Goal: Information Seeking & Learning: Learn about a topic

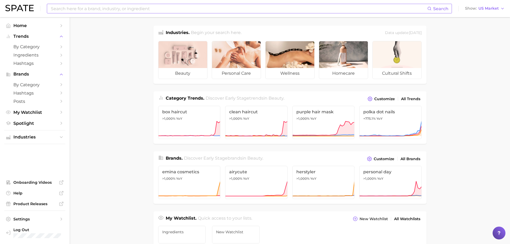
click at [77, 10] on input at bounding box center [238, 8] width 377 height 9
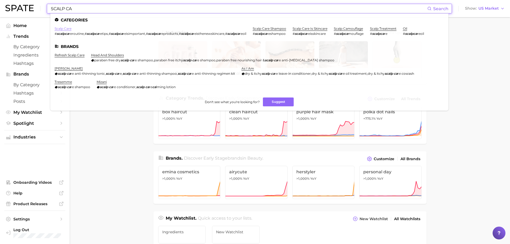
type input "SCALP CA"
click at [64, 30] on link "scalp care" at bounding box center [63, 29] width 17 height 4
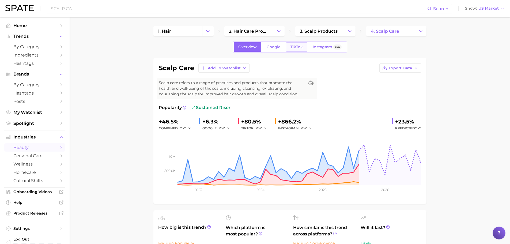
click at [301, 47] on span "TikTok" at bounding box center [297, 47] width 12 height 5
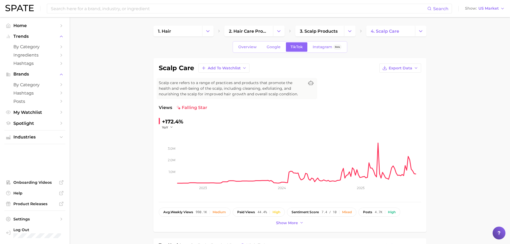
click at [170, 110] on span "Views" at bounding box center [165, 107] width 13 height 6
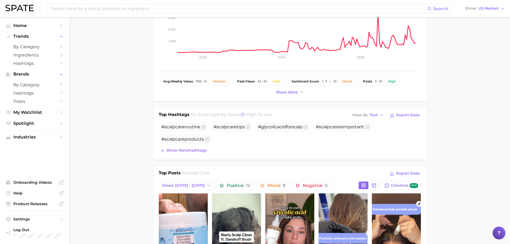
scroll to position [140, 0]
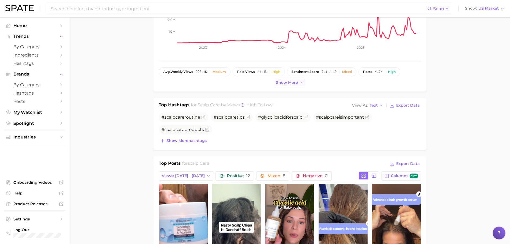
click at [293, 84] on span "Show more" at bounding box center [287, 82] width 22 height 5
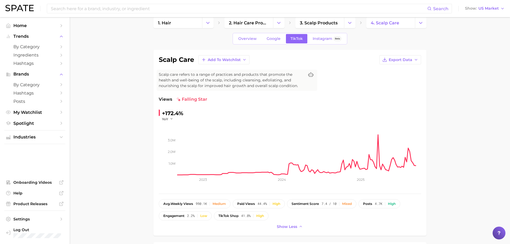
scroll to position [0, 0]
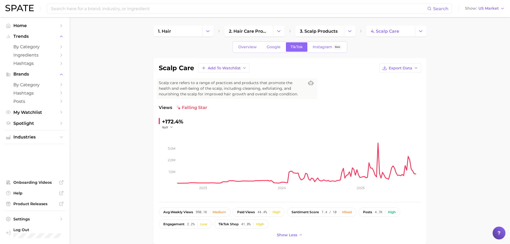
click at [176, 126] on div "YoY" at bounding box center [169, 127] width 15 height 5
click at [170, 127] on icon "button" at bounding box center [172, 127] width 4 height 4
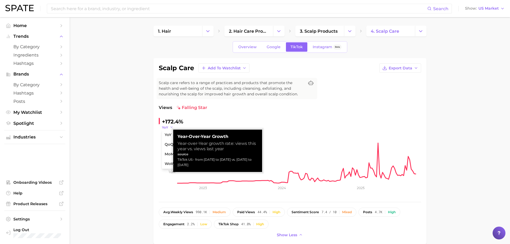
click at [170, 127] on icon "button" at bounding box center [172, 127] width 4 height 4
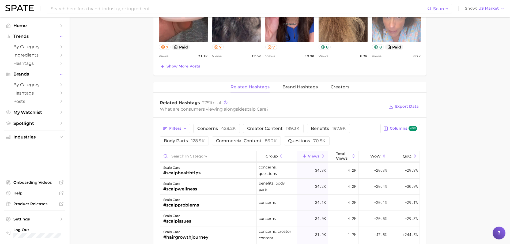
scroll to position [441, 0]
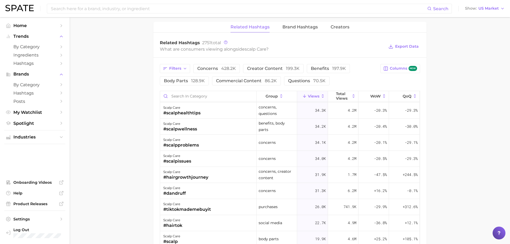
click at [309, 99] on button "Views" at bounding box center [312, 96] width 31 height 10
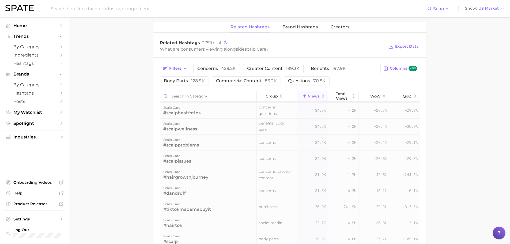
scroll to position [0, 0]
click at [309, 99] on button "Views" at bounding box center [312, 96] width 31 height 10
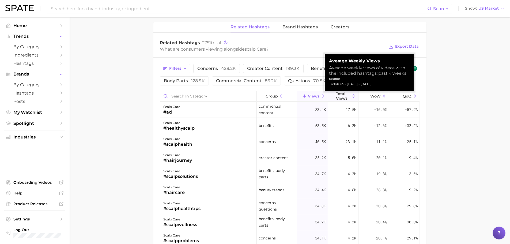
click at [340, 94] on span "Total Views" at bounding box center [343, 96] width 14 height 9
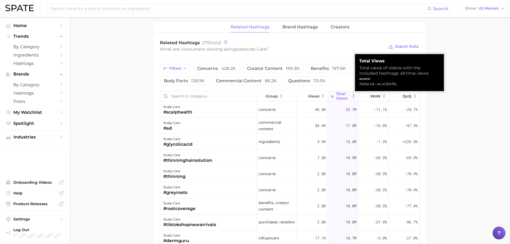
click at [340, 94] on span "Total Views" at bounding box center [343, 96] width 14 height 9
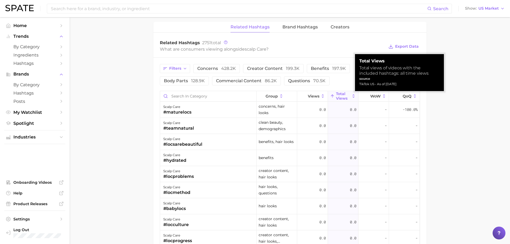
click at [340, 94] on span "Total Views" at bounding box center [343, 96] width 14 height 9
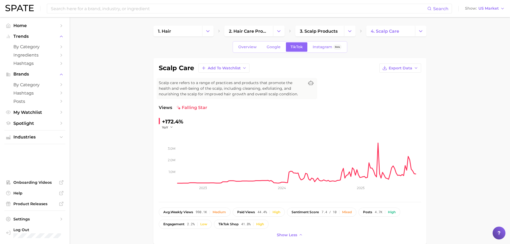
click at [105, 14] on div "Search Show US Market" at bounding box center [255, 8] width 500 height 17
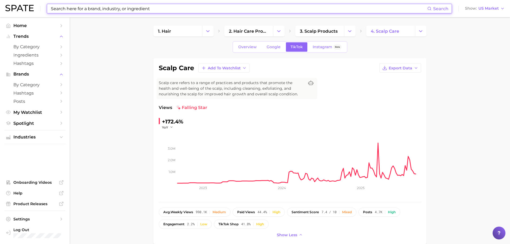
click at [92, 13] on input at bounding box center [238, 8] width 377 height 9
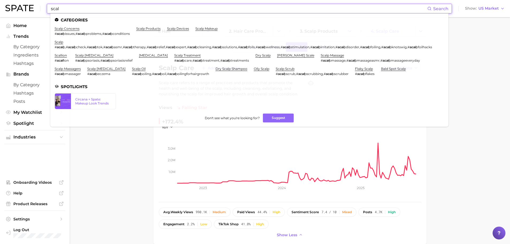
type input "scal"
click at [113, 49] on div "# scal p , # scal pcheck , # scal ptok , # scal pasmr , # scal ptherapy , # sca…" at bounding box center [244, 47] width 378 height 4
click at [71, 30] on link "scalp concerns" at bounding box center [67, 29] width 25 height 4
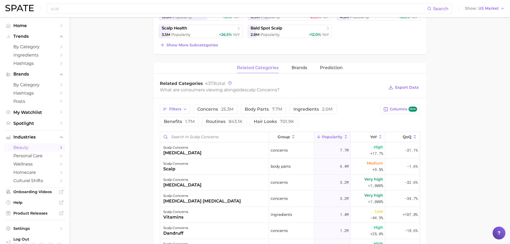
scroll to position [168, 0]
click at [70, 6] on input "scal" at bounding box center [238, 8] width 377 height 9
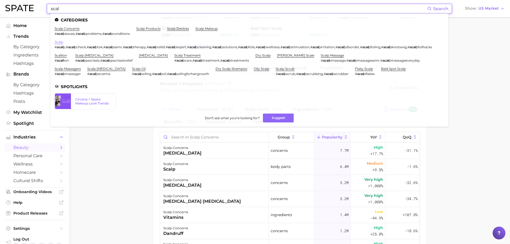
click at [60, 40] on link "scalp" at bounding box center [59, 42] width 9 height 4
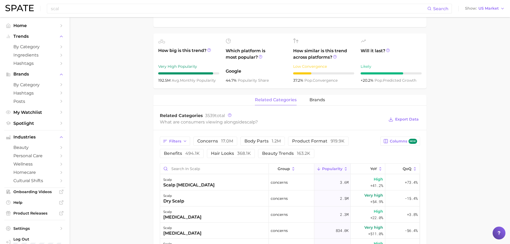
scroll to position [189, 0]
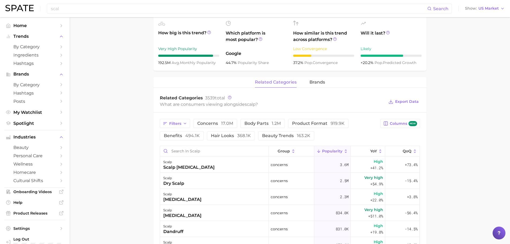
click at [214, 129] on div "Filters concerns 17.0m body parts 1.2m product format 919.9k benefits 494.1k ha…" at bounding box center [269, 129] width 218 height 21
click at [214, 127] on button "concerns 17.0m" at bounding box center [215, 123] width 44 height 9
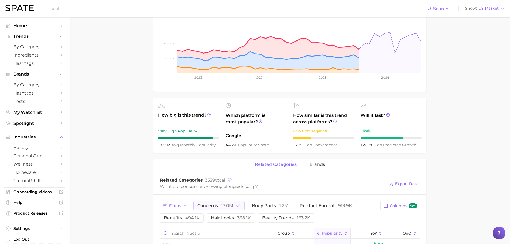
scroll to position [0, 0]
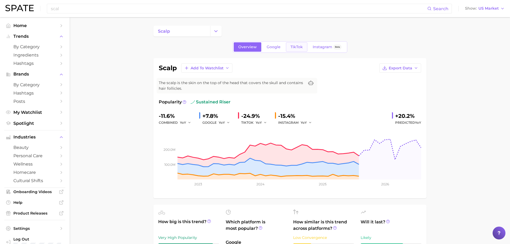
click at [305, 45] on link "TikTok" at bounding box center [296, 46] width 21 height 9
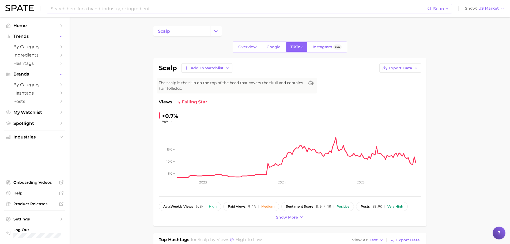
click at [112, 6] on input at bounding box center [238, 8] width 377 height 9
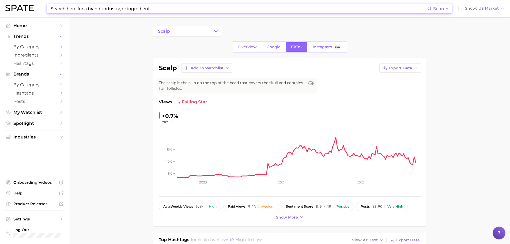
type input "S"
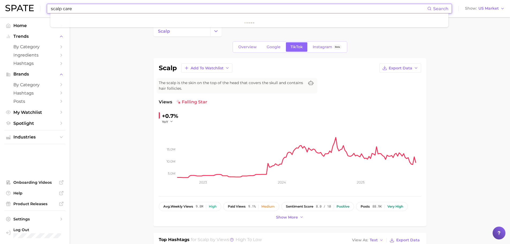
type input "scalp care"
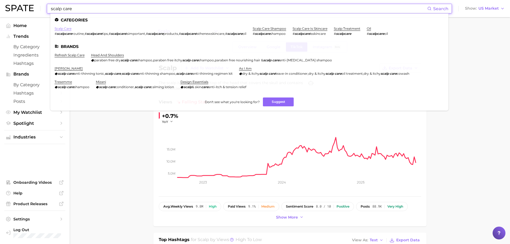
click at [67, 29] on link "scalp care" at bounding box center [63, 29] width 17 height 4
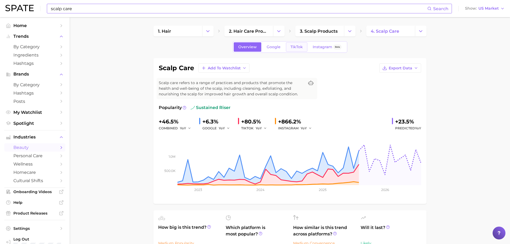
click at [302, 44] on link "TikTok" at bounding box center [296, 46] width 21 height 9
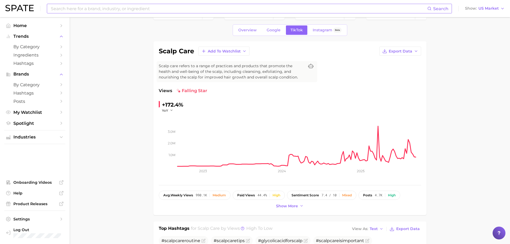
scroll to position [13, 0]
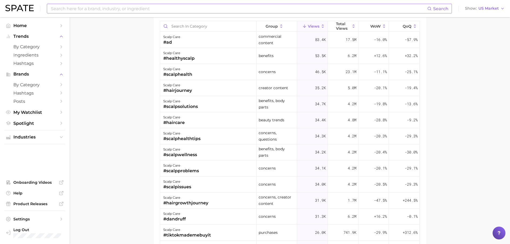
scroll to position [502, 0]
